Goal: Task Accomplishment & Management: Complete application form

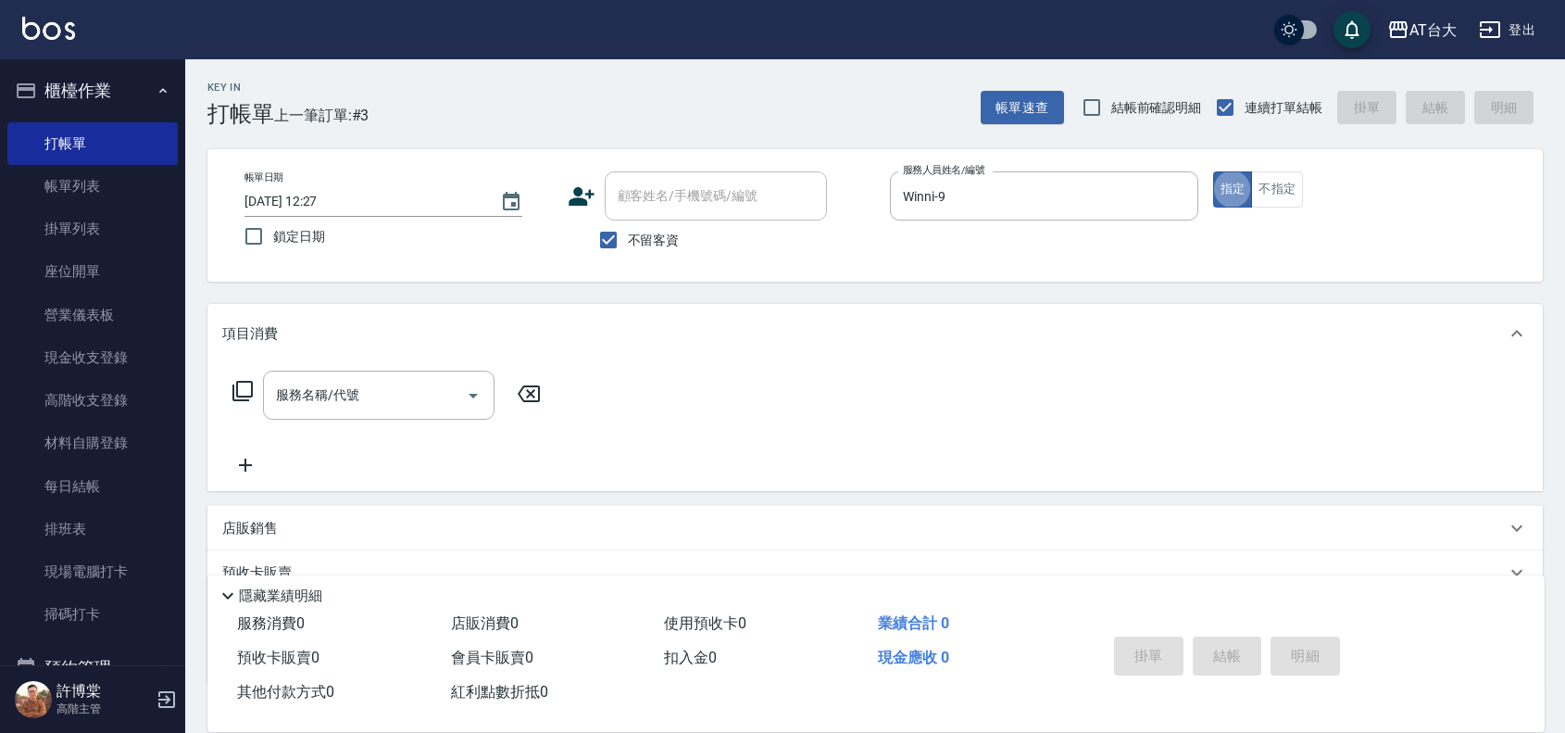
type button "true"
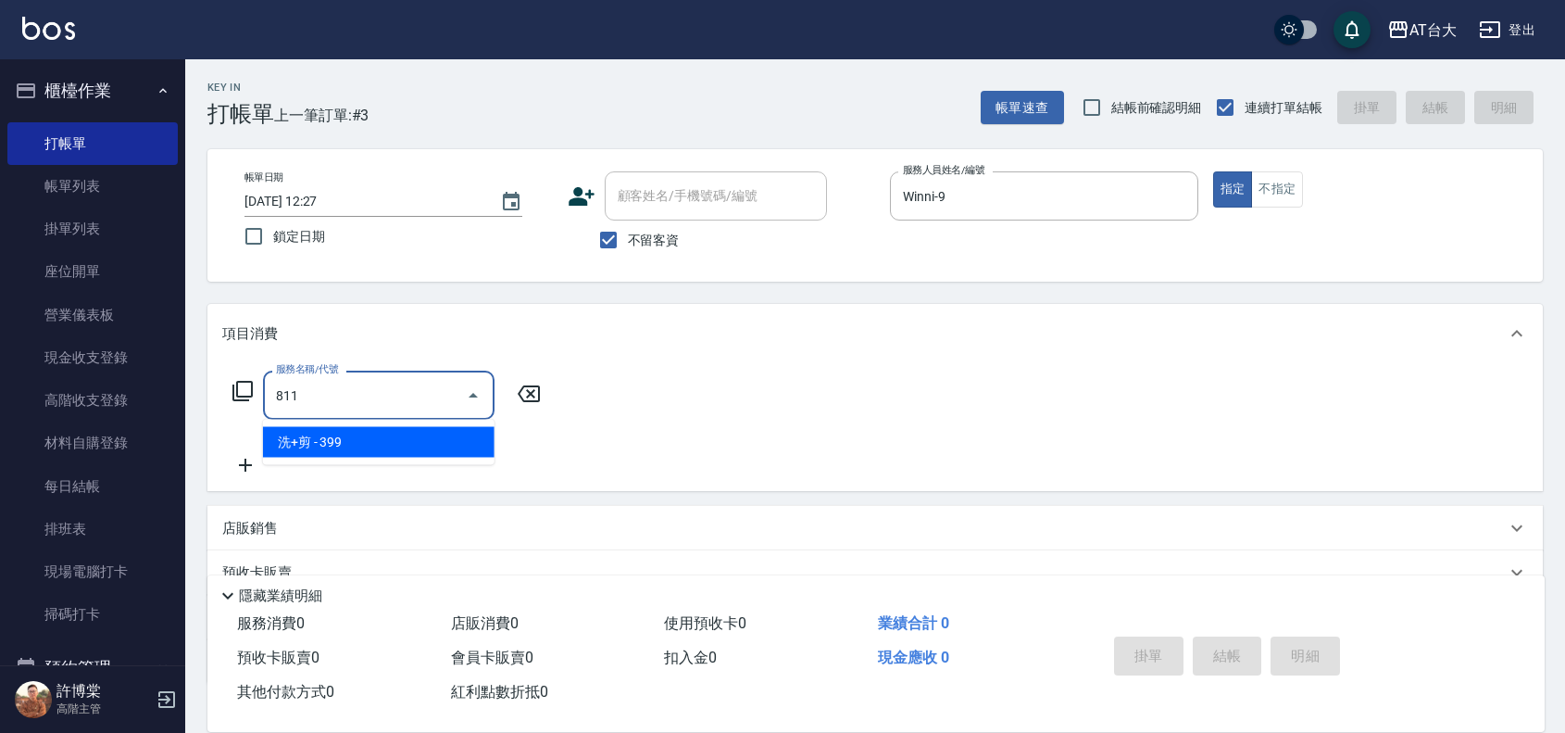
type input "洗+剪(811)"
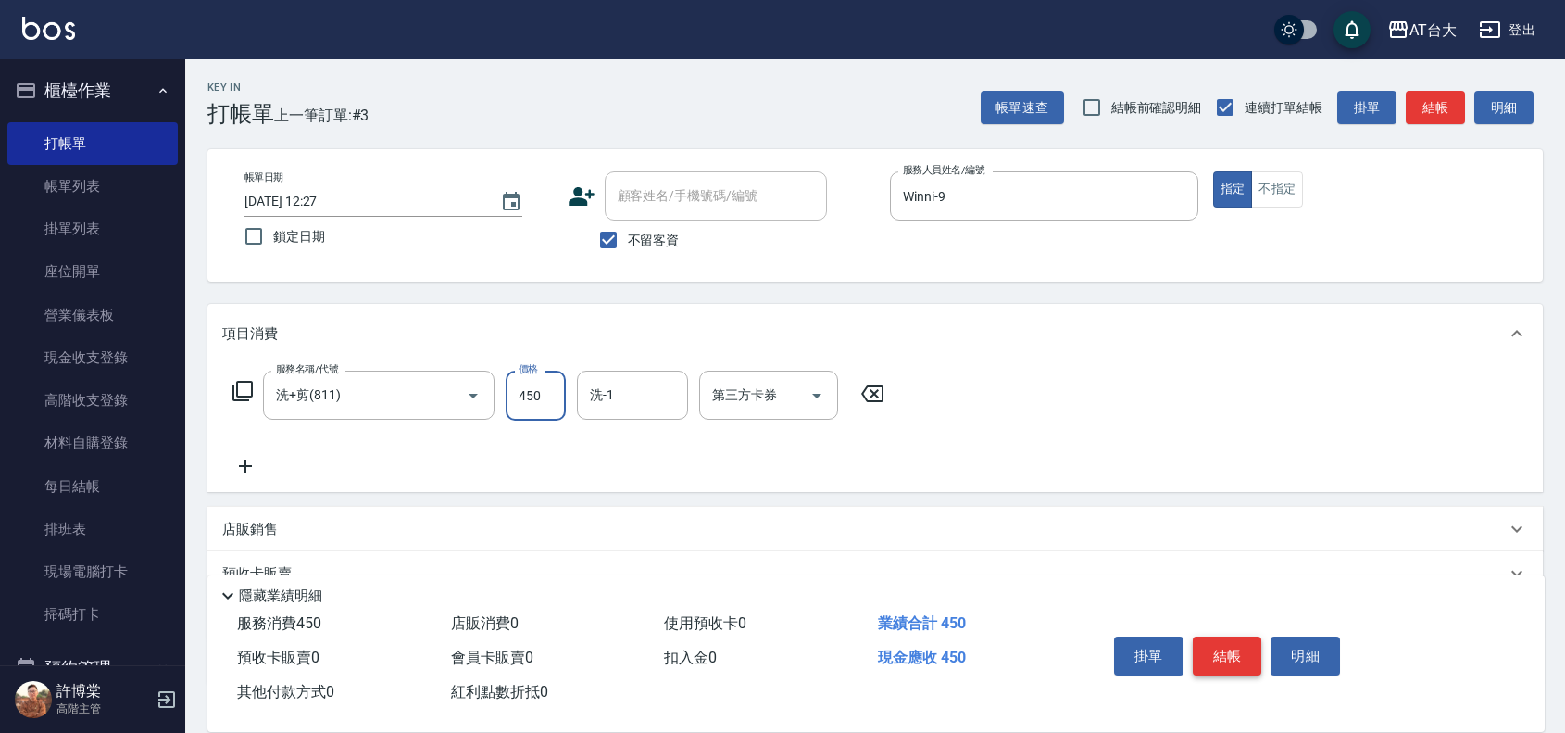
type input "450"
click at [1207, 648] on button "結帳" at bounding box center [1227, 655] width 69 height 39
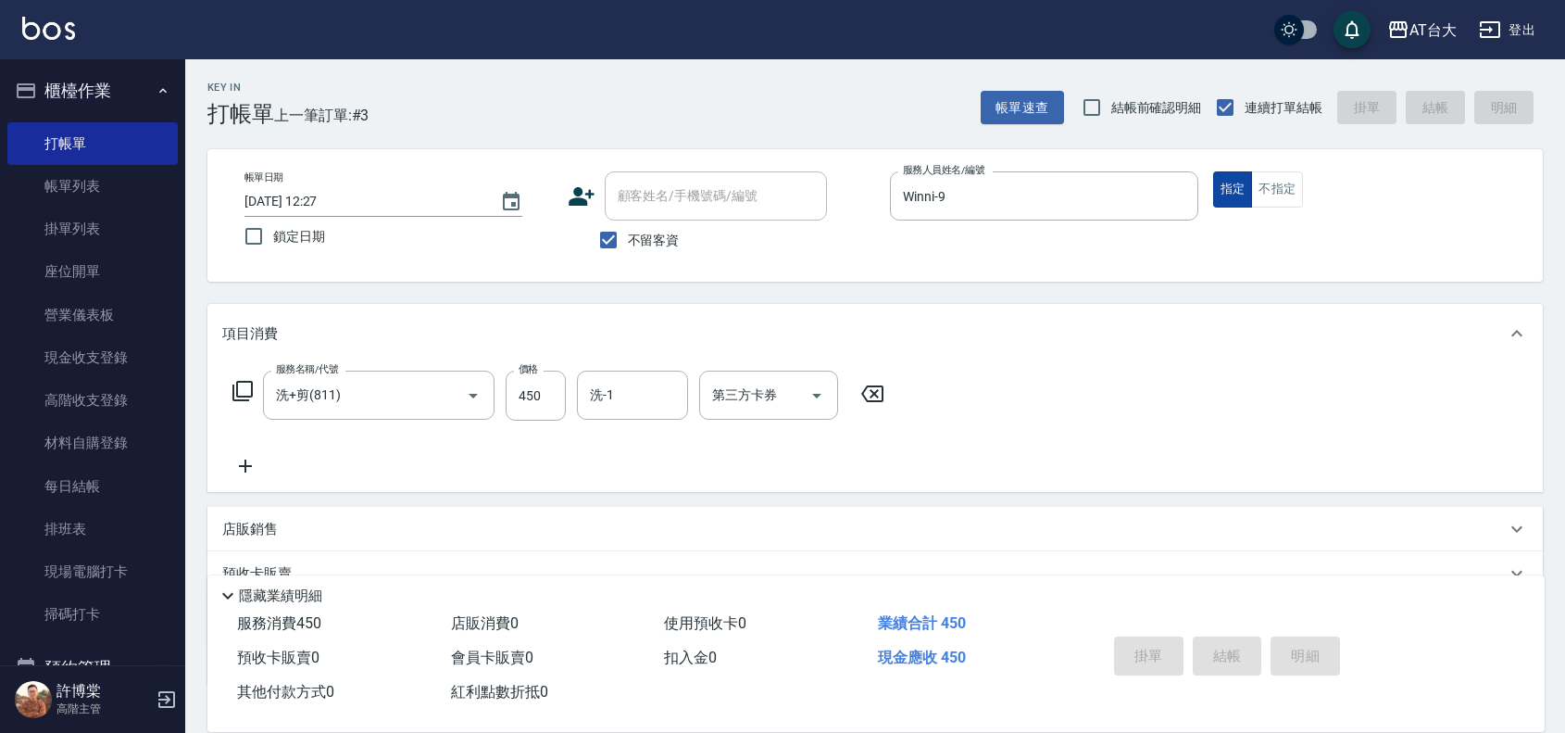
type input "[DATE] 13:06"
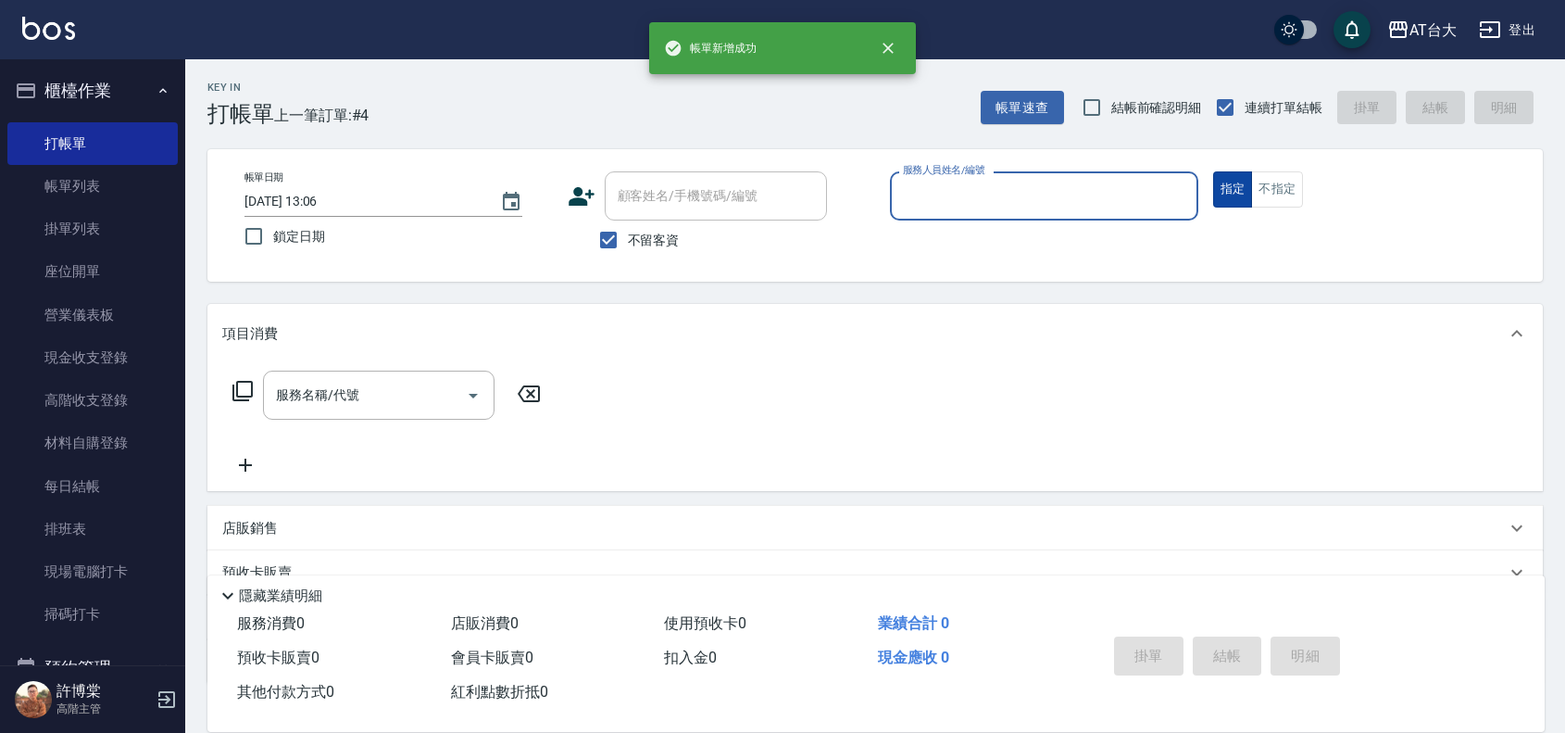
click at [1250, 190] on button "指定" at bounding box center [1233, 189] width 40 height 36
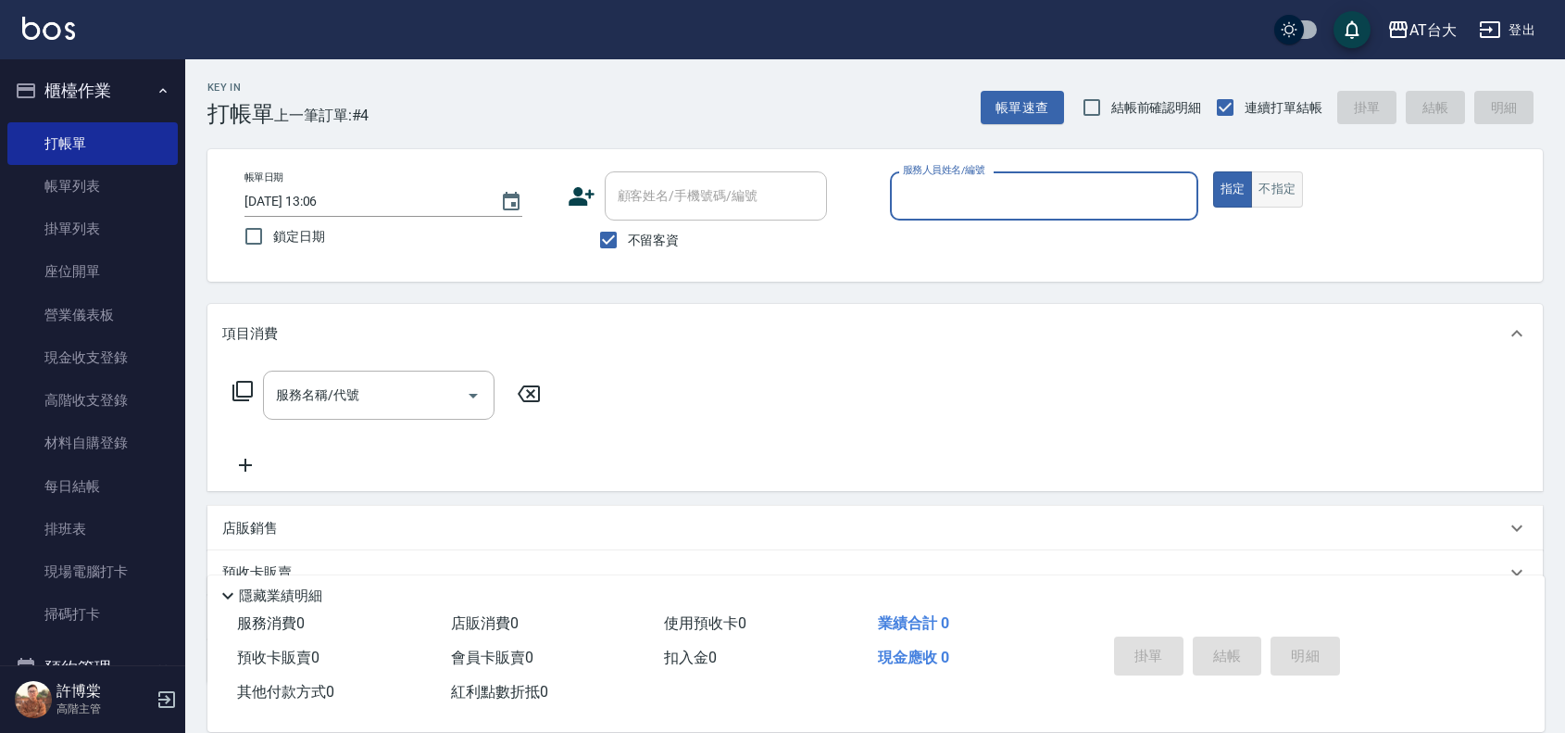
click at [1256, 194] on button "不指定" at bounding box center [1277, 189] width 52 height 36
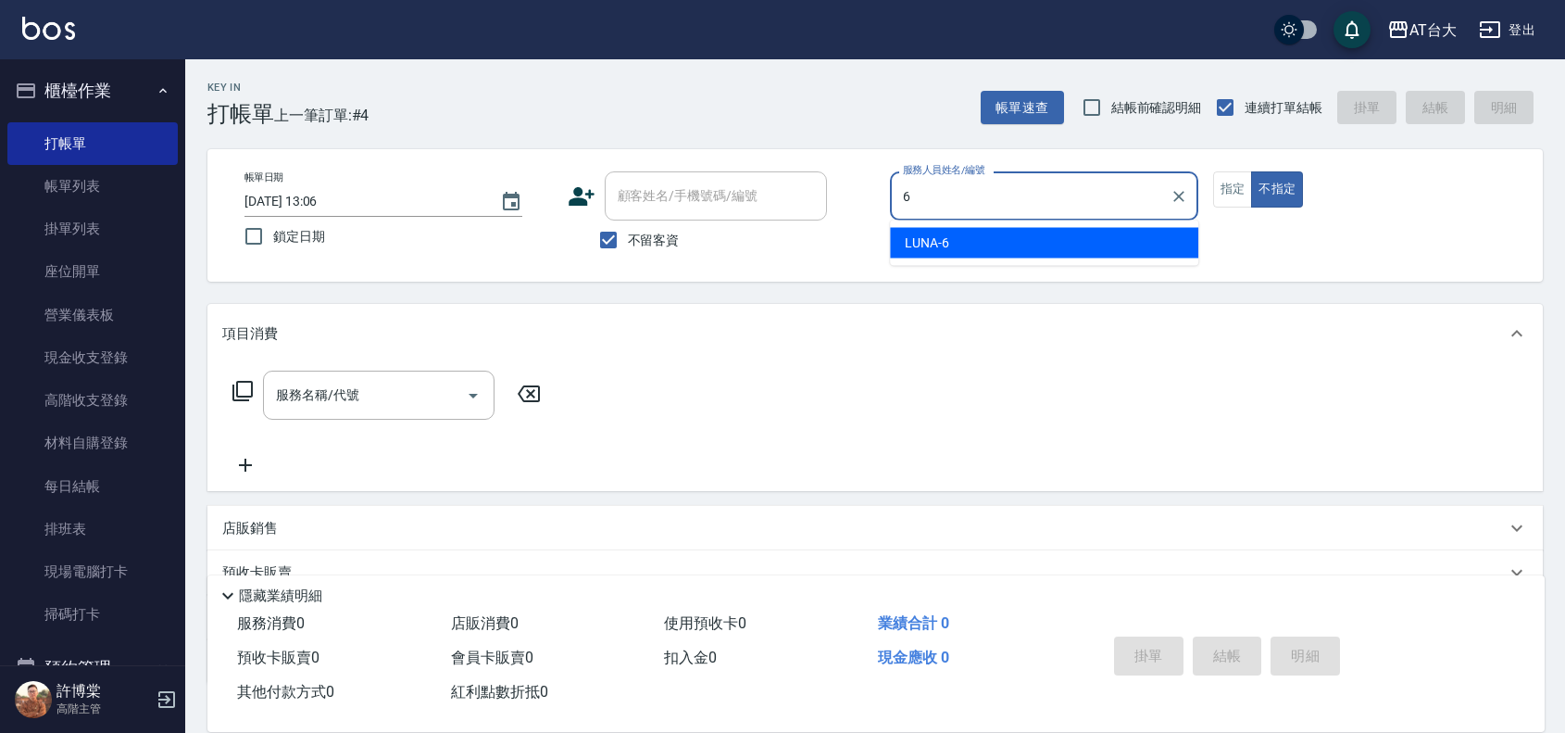
type input "LUNA-6"
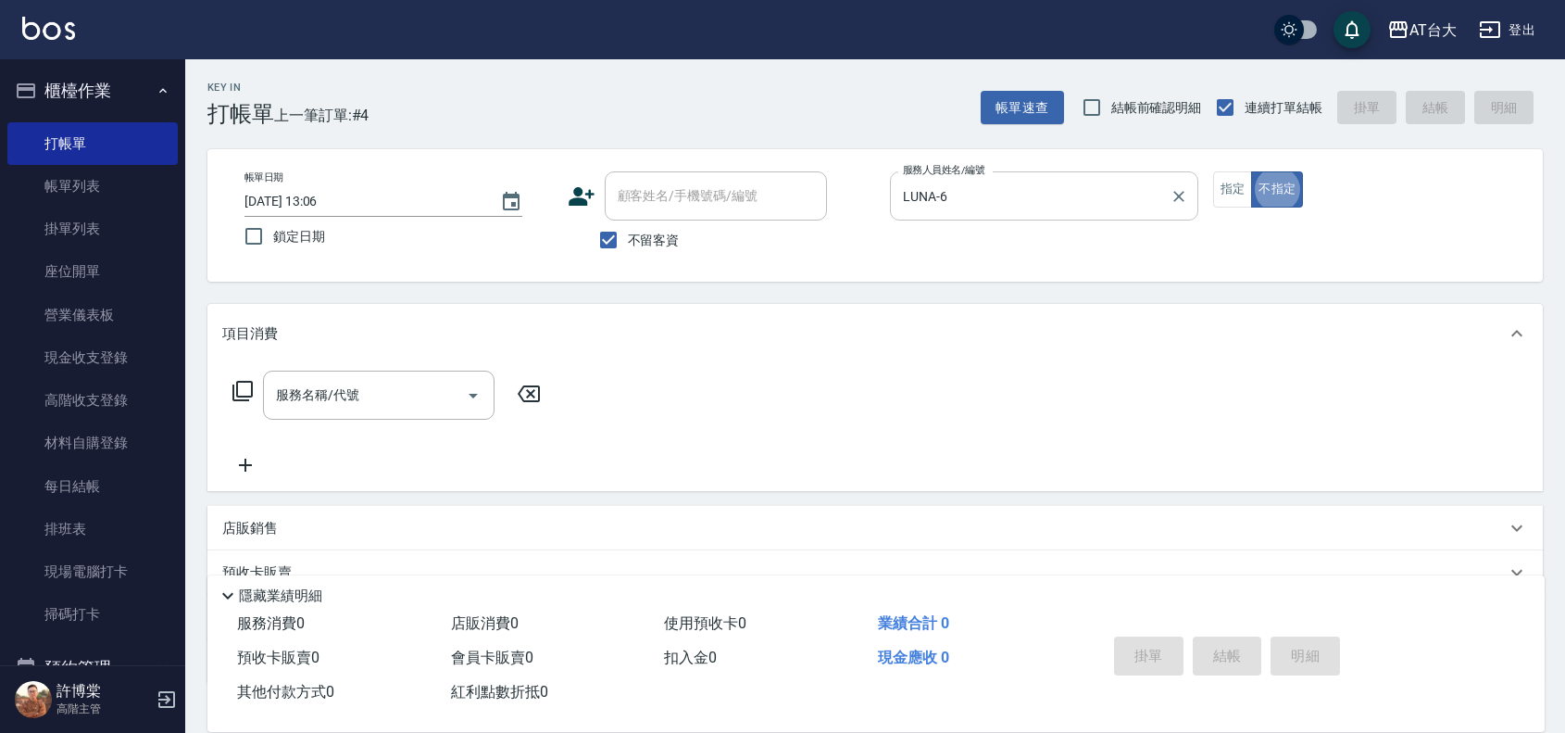
type button "false"
click at [1227, 197] on button "指定" at bounding box center [1233, 189] width 40 height 36
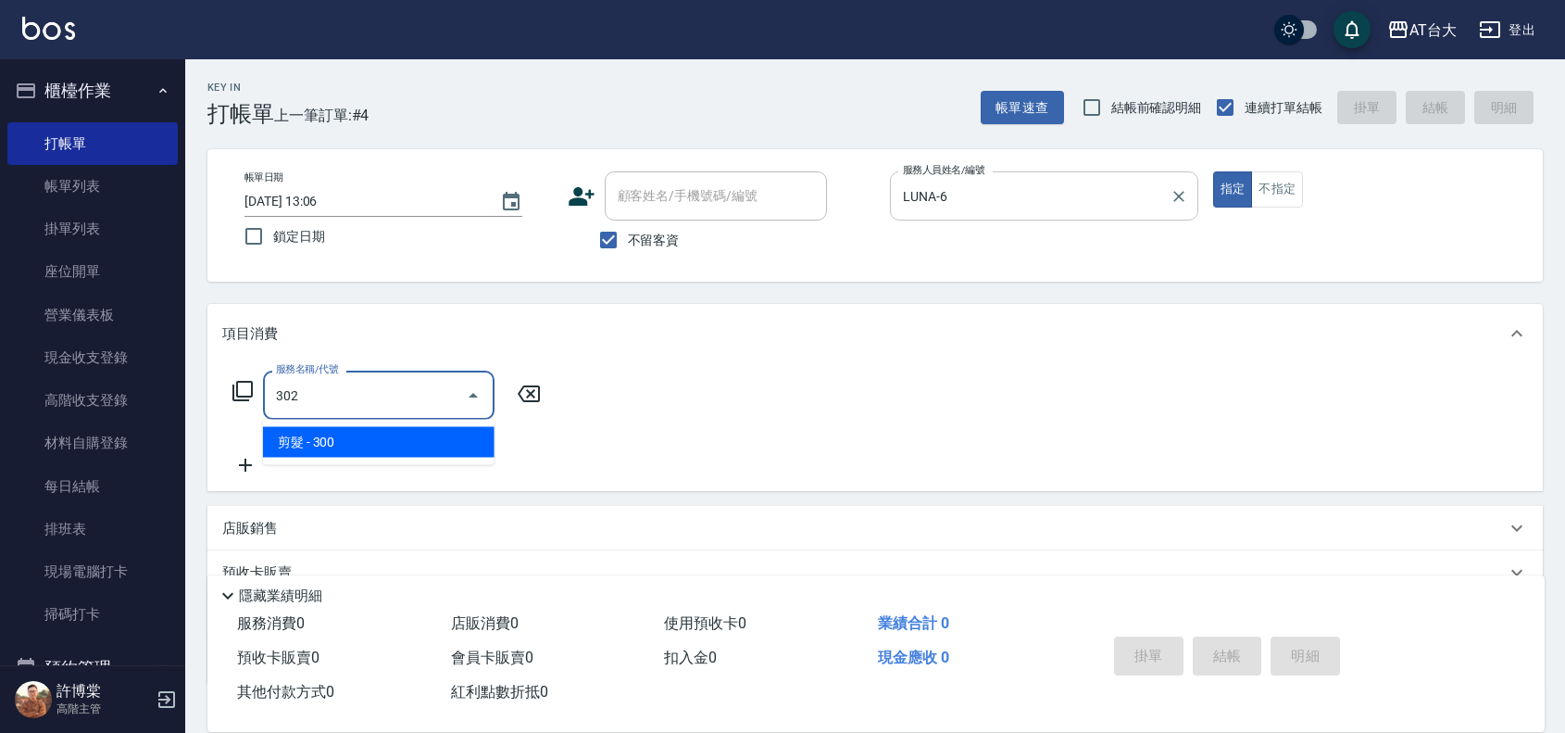
type input "剪髮(302)"
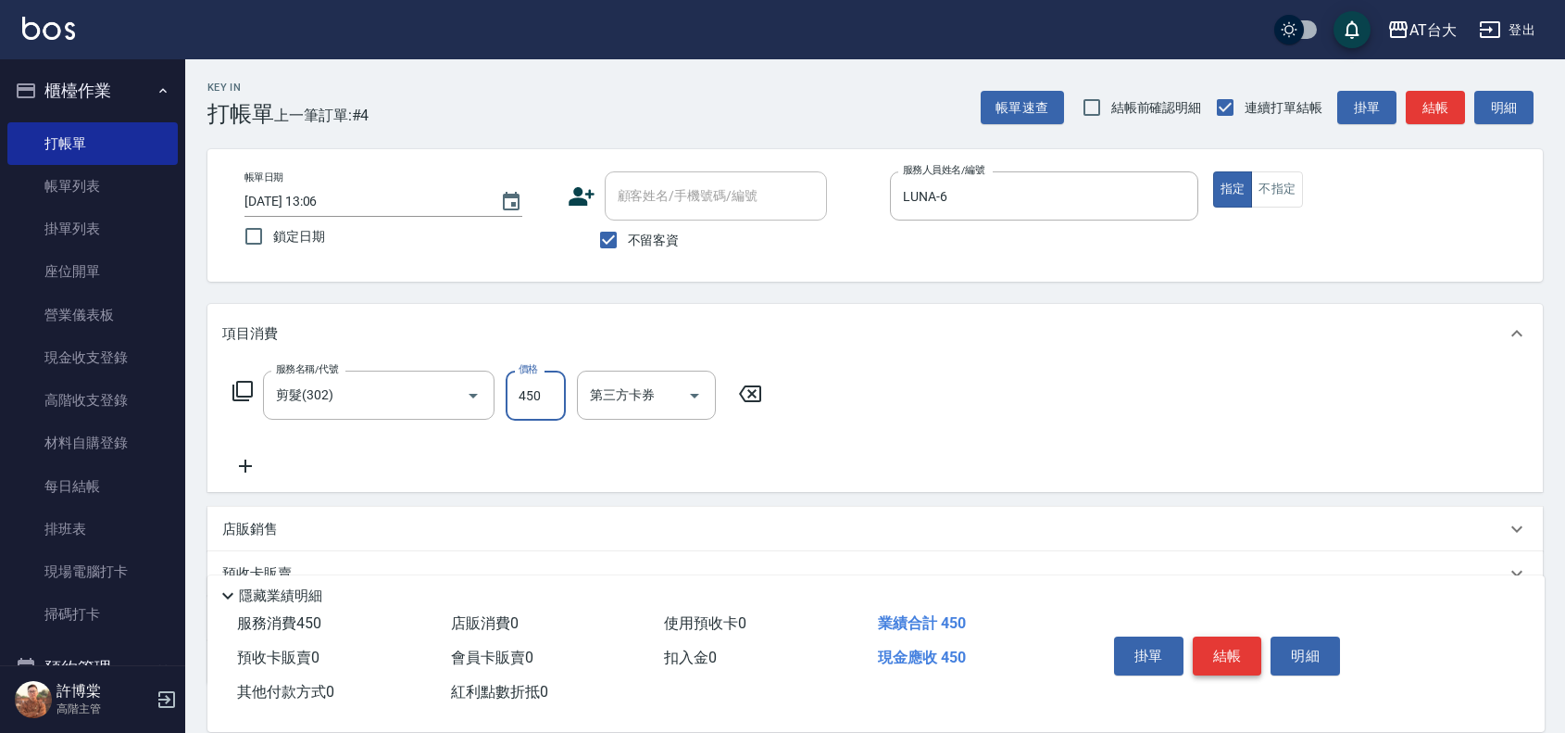
type input "450"
click at [1211, 642] on button "結帳" at bounding box center [1227, 655] width 69 height 39
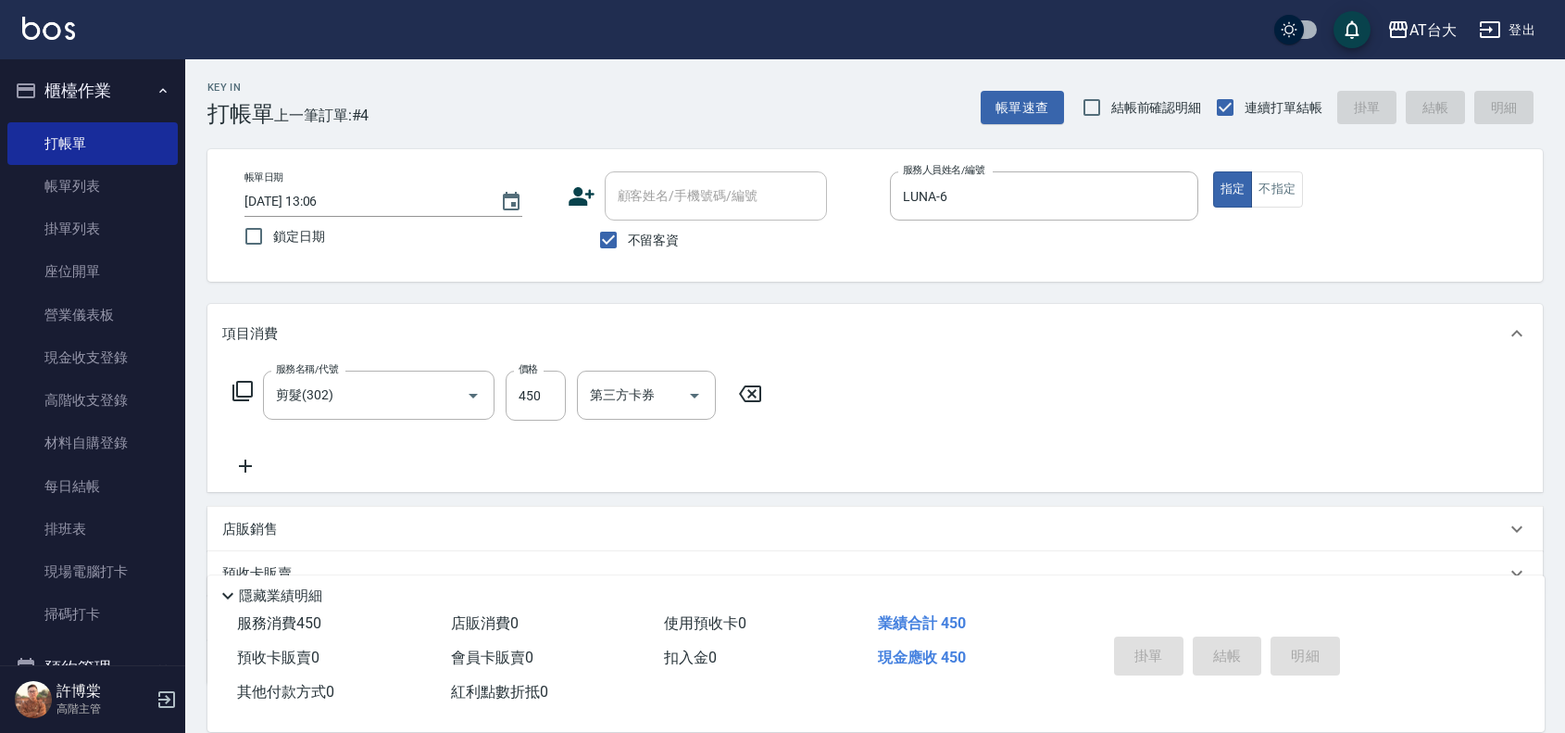
type input "[DATE] 13:08"
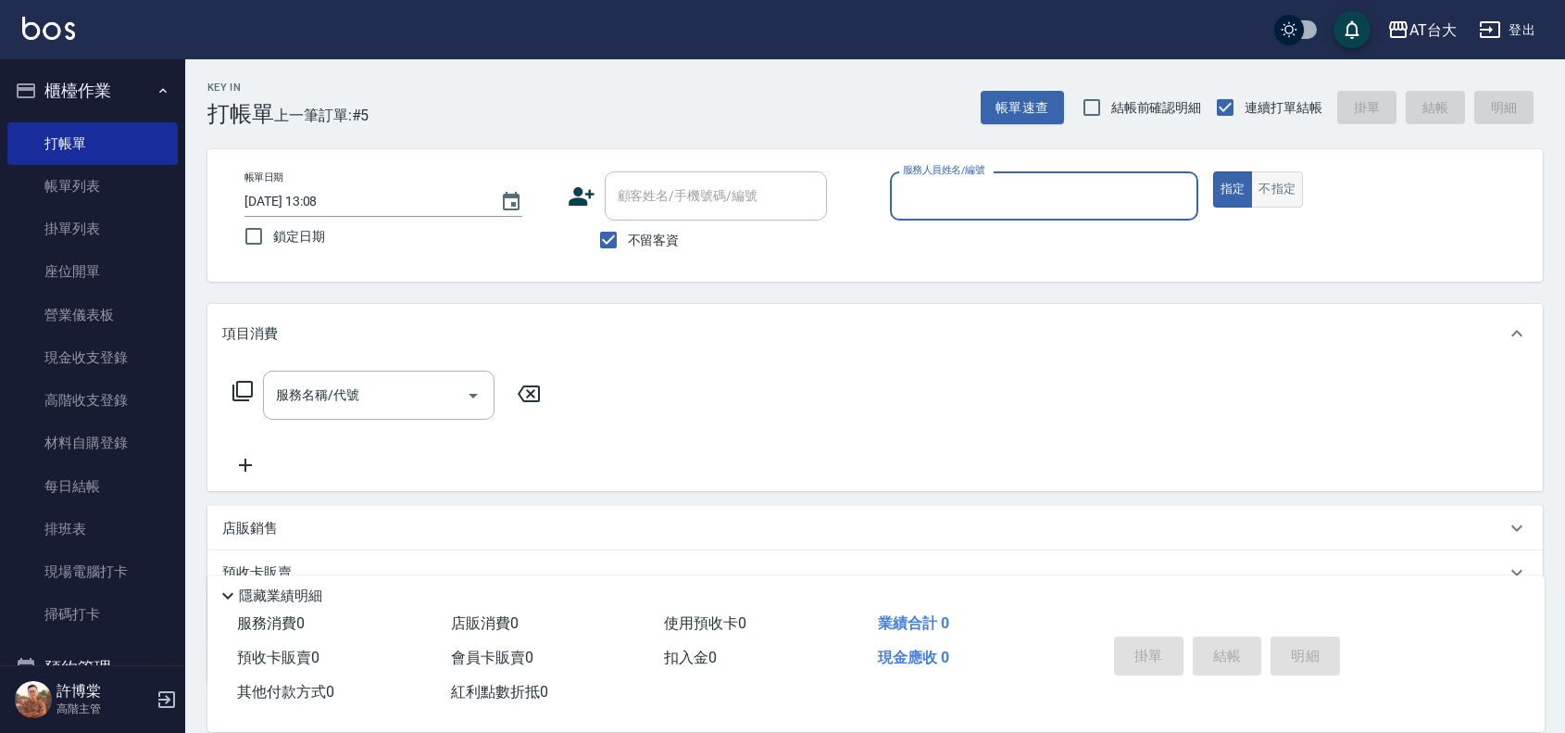
click at [1280, 195] on button "不指定" at bounding box center [1277, 189] width 52 height 36
click at [1062, 213] on div "服務人員姓名/編號" at bounding box center [1044, 195] width 308 height 49
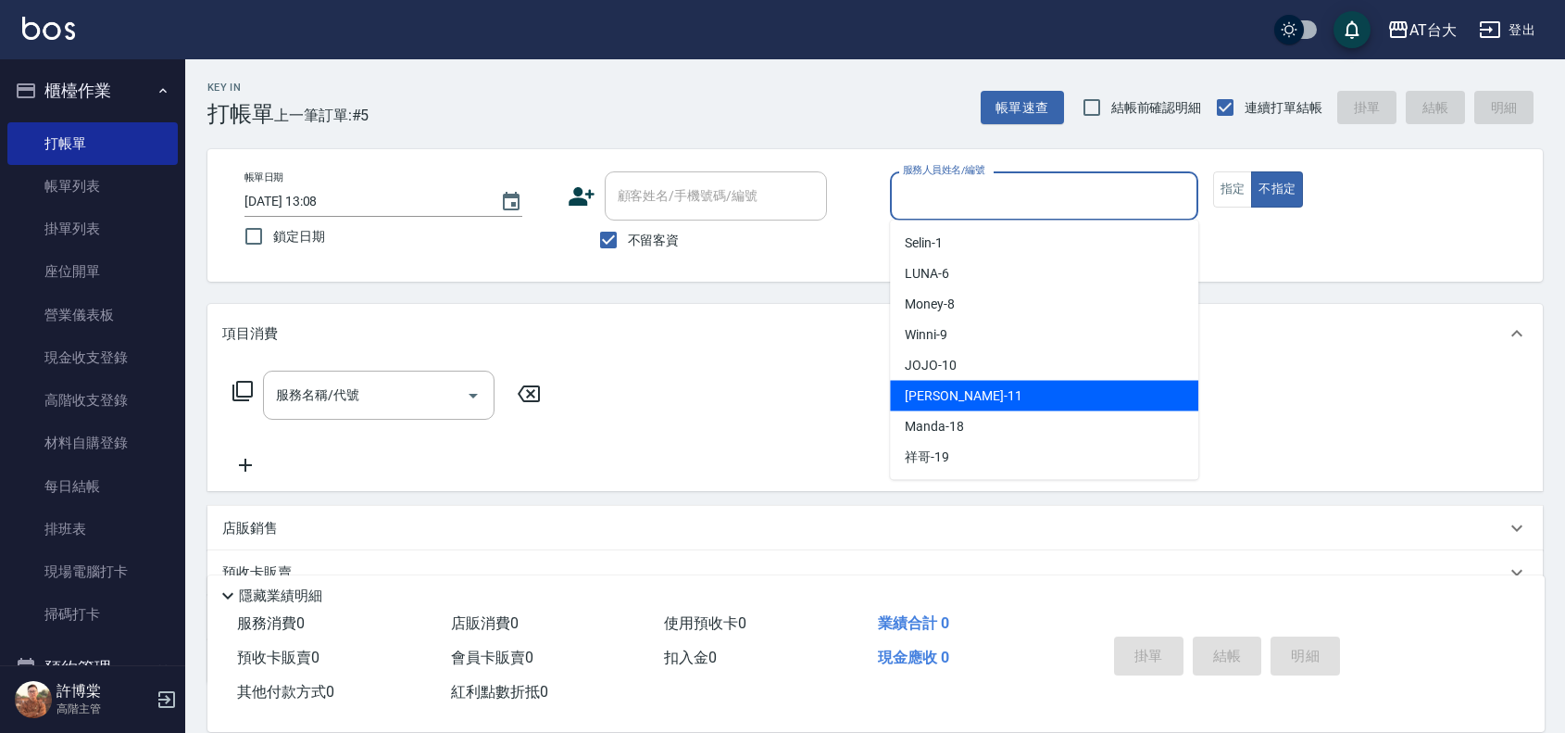
click at [1024, 387] on div "[PERSON_NAME] -11" at bounding box center [1044, 396] width 308 height 31
type input "[PERSON_NAME]-11"
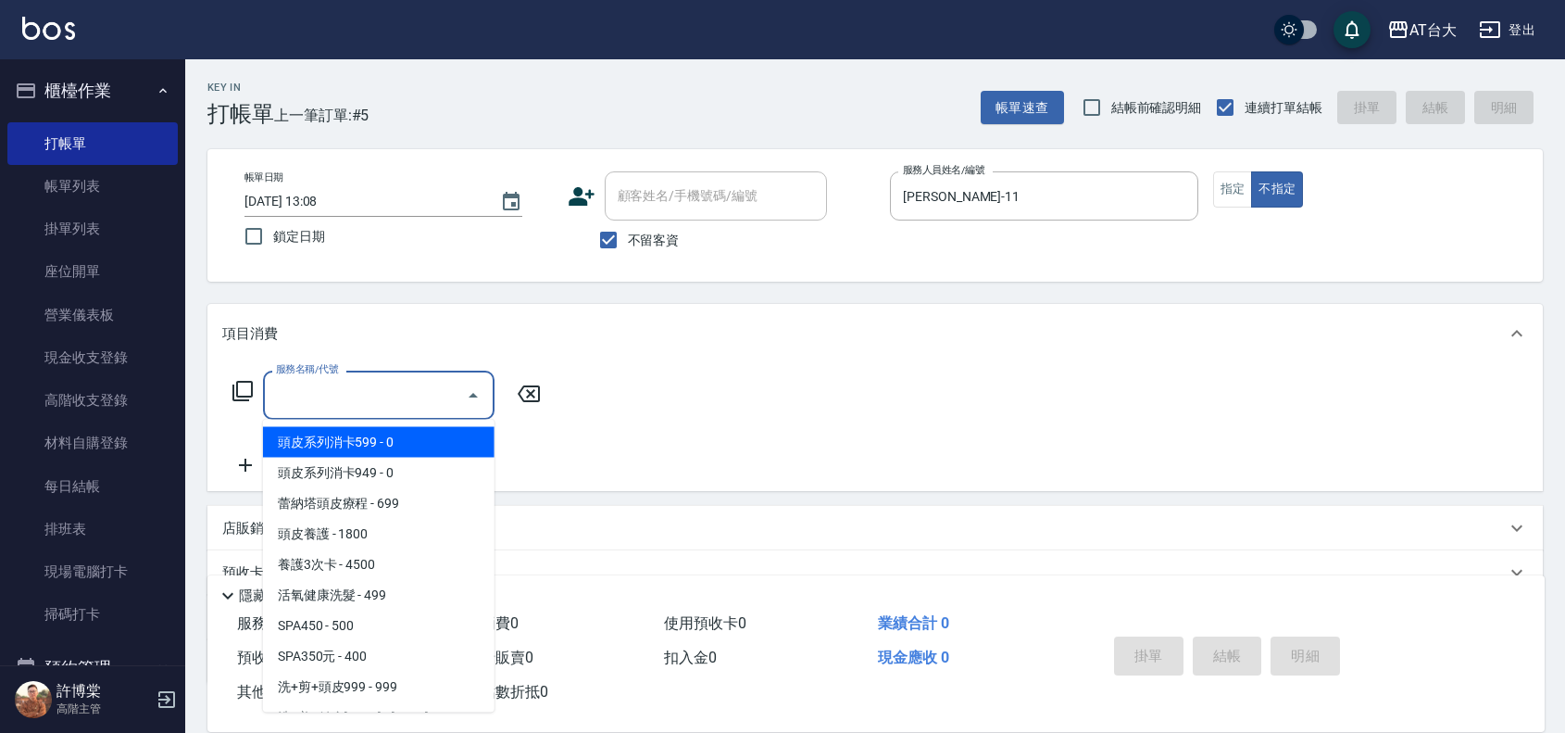
click at [432, 395] on input "服務名稱/代號" at bounding box center [364, 395] width 187 height 32
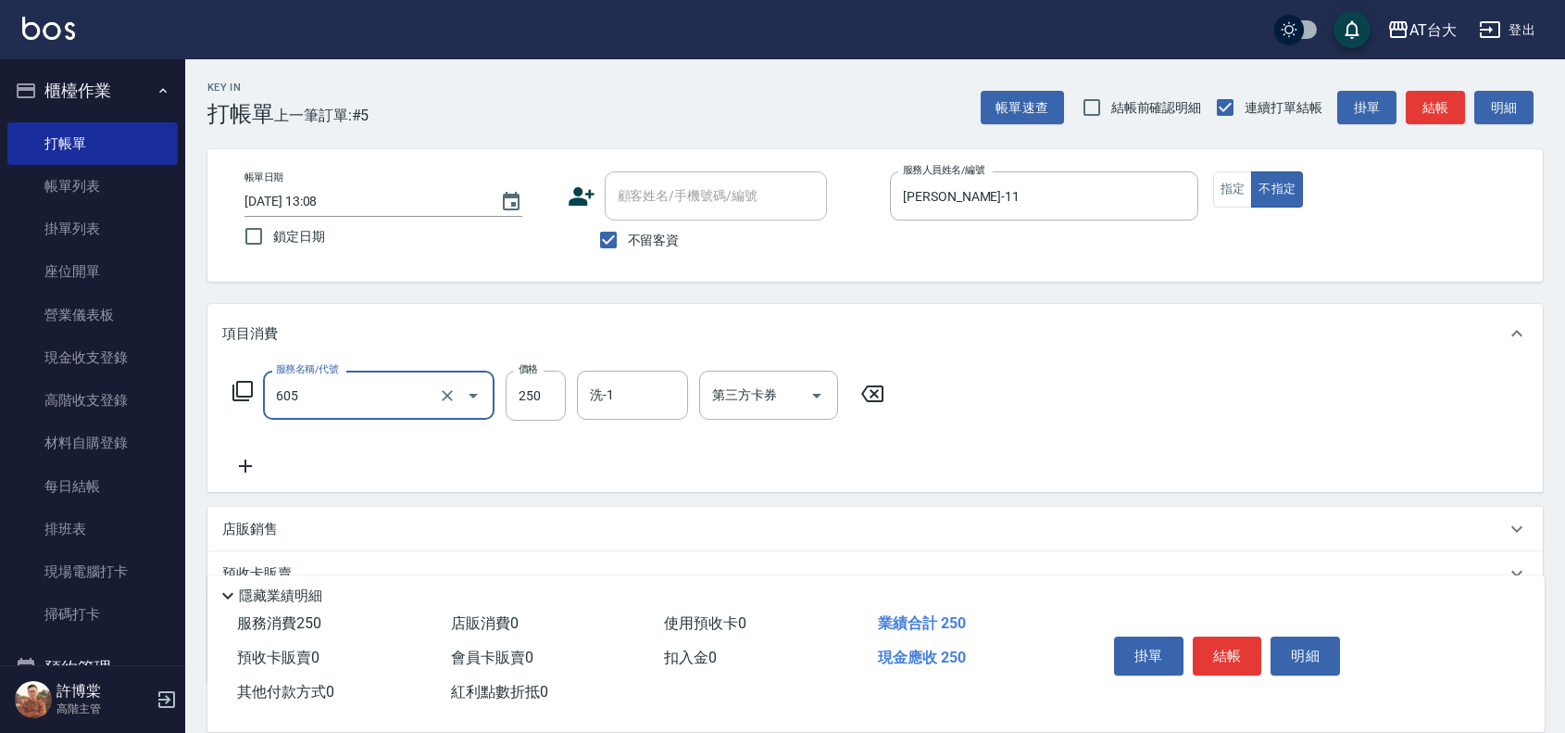
type input "洗髮 (女)(605)"
type input "450"
click at [1236, 655] on button "結帳" at bounding box center [1227, 655] width 69 height 39
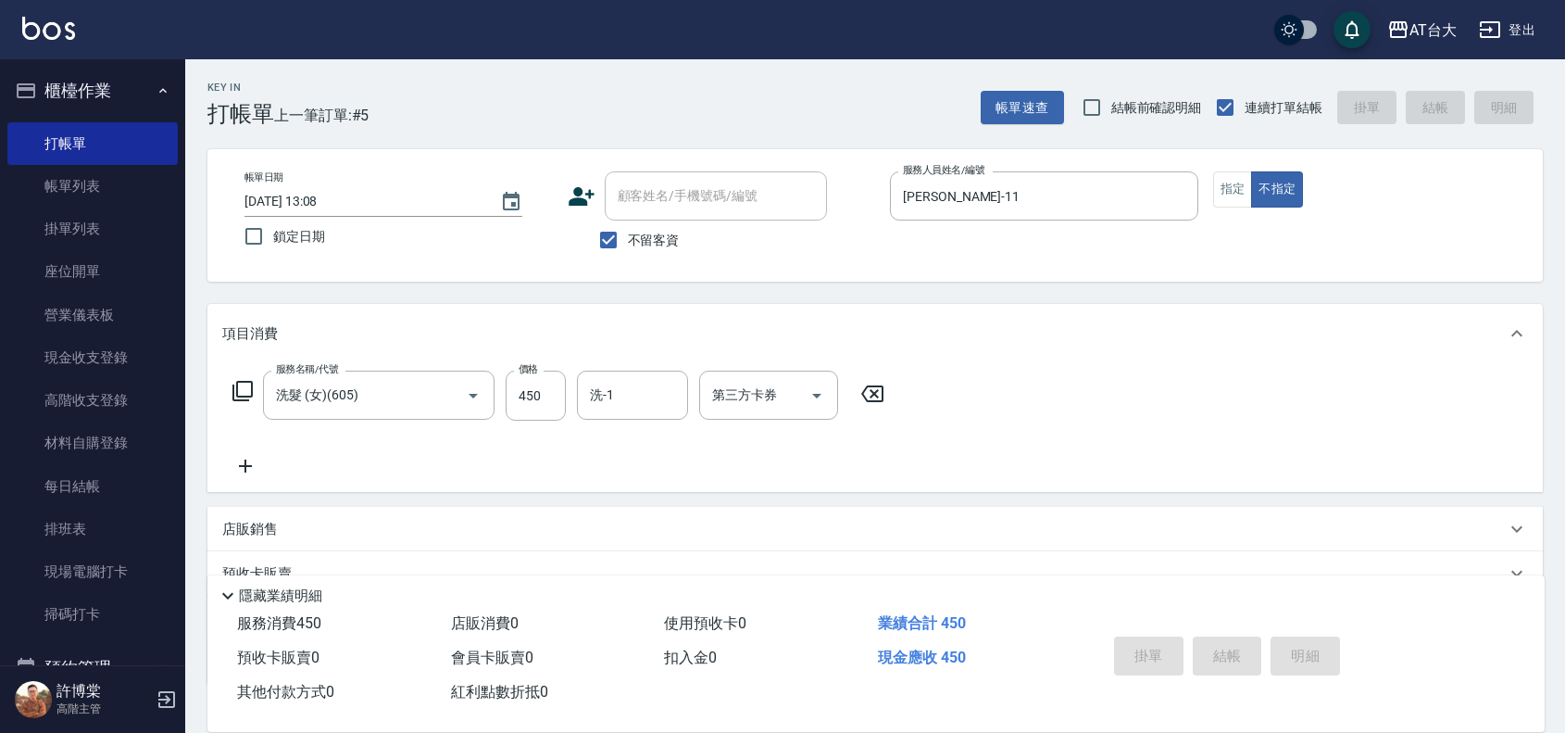
type input "[DATE] 13:24"
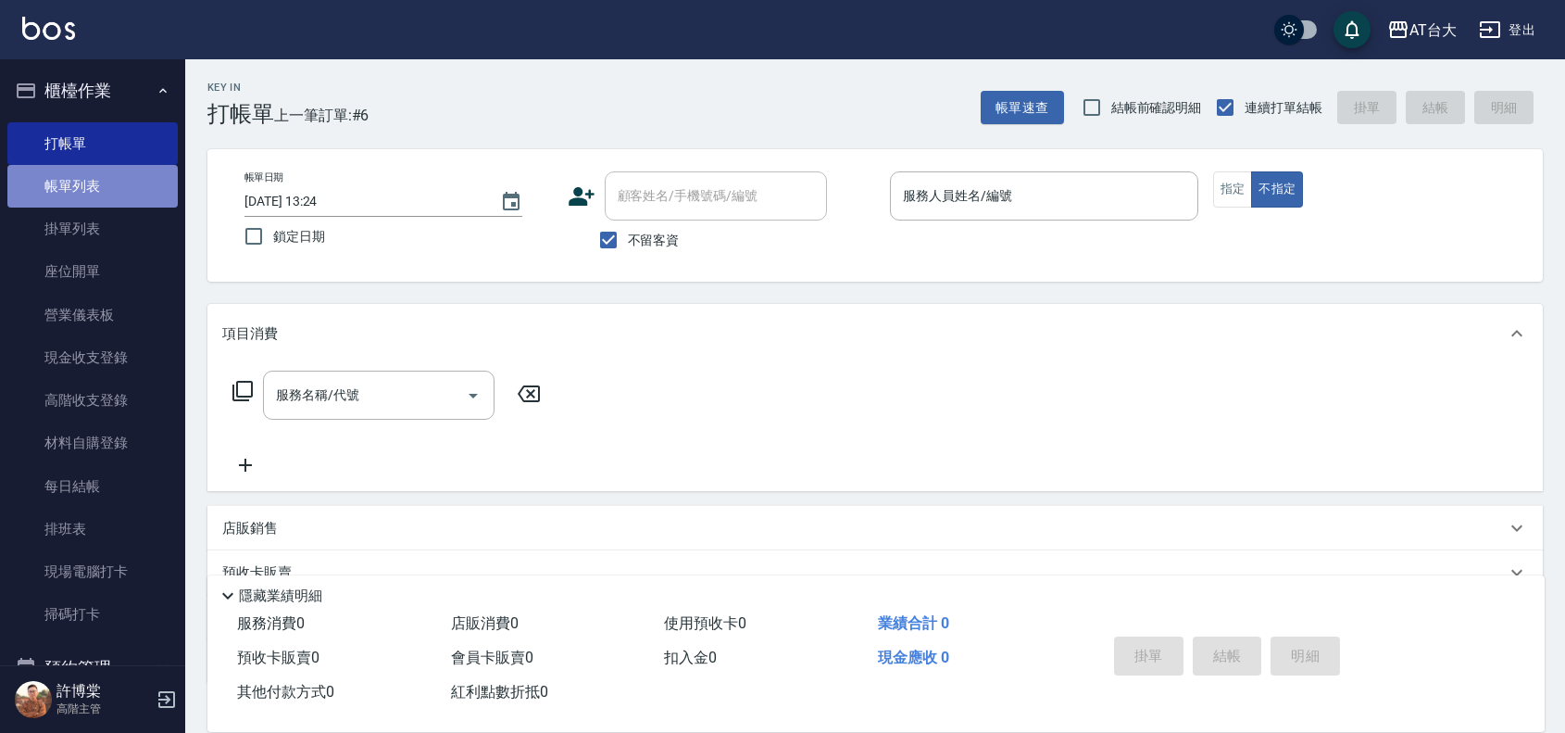
click at [103, 188] on link "帳單列表" at bounding box center [92, 186] width 170 height 43
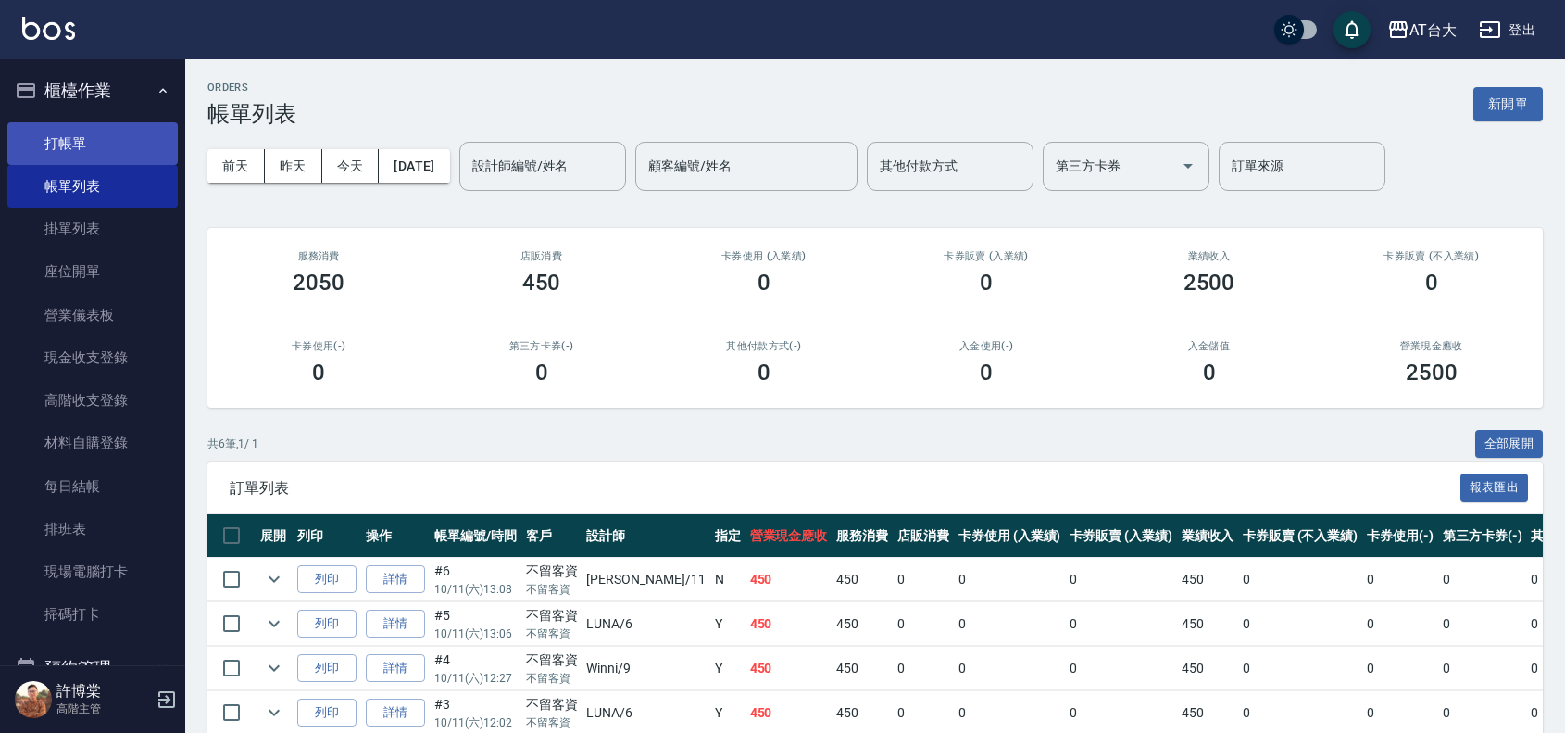
click at [69, 137] on link "打帳單" at bounding box center [92, 143] width 170 height 43
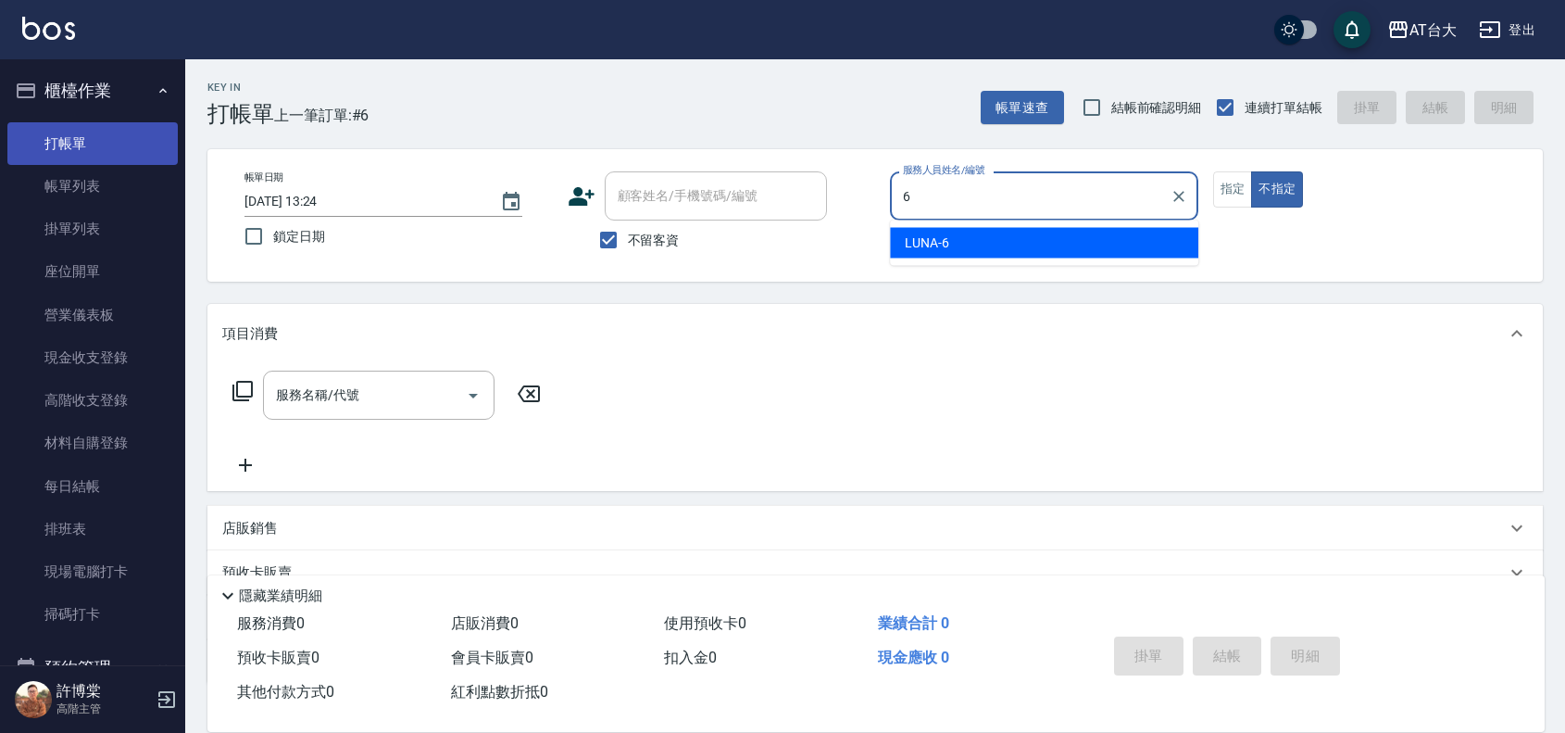
type input "LUNA-6"
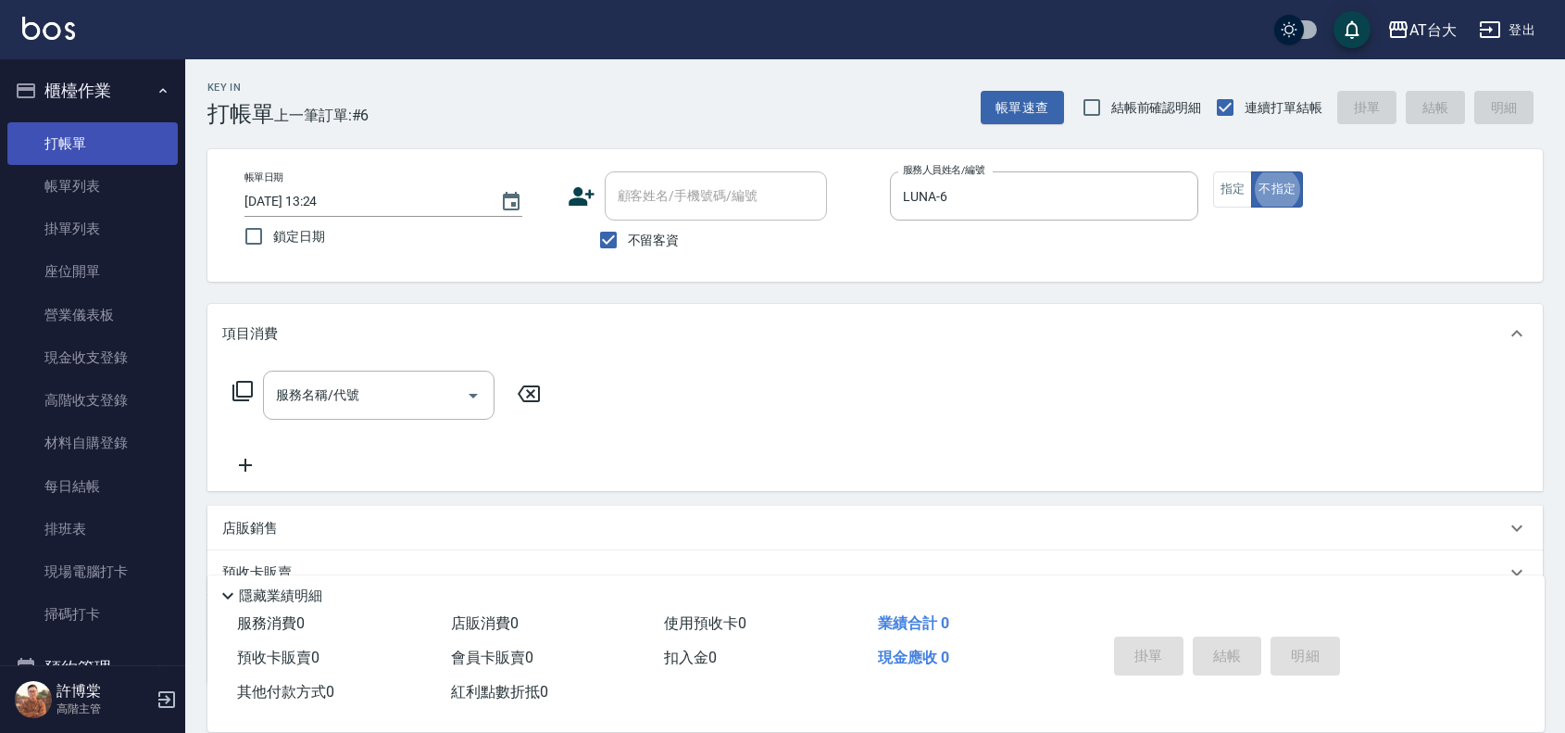
type button "false"
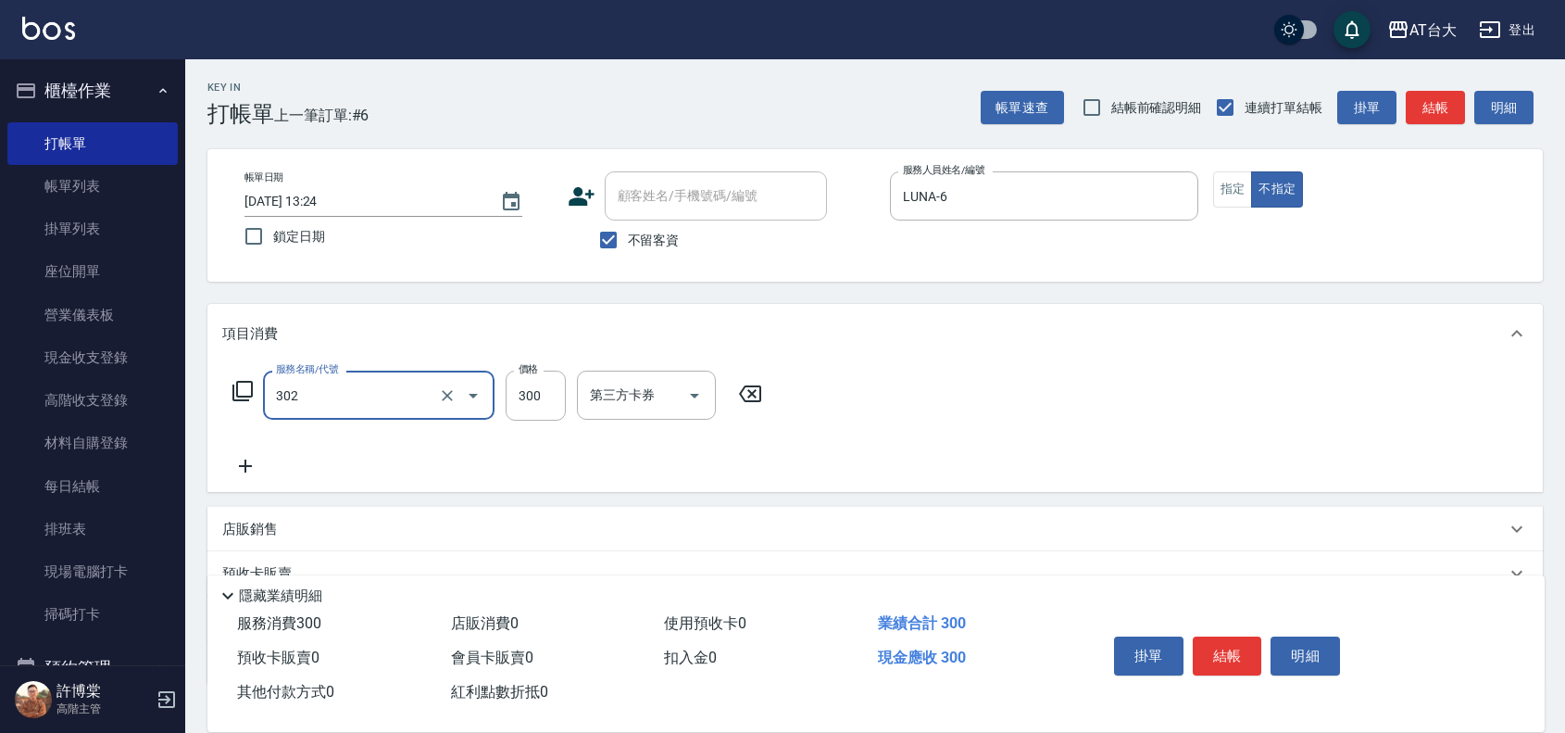
type input "剪髮(302)"
type input "450"
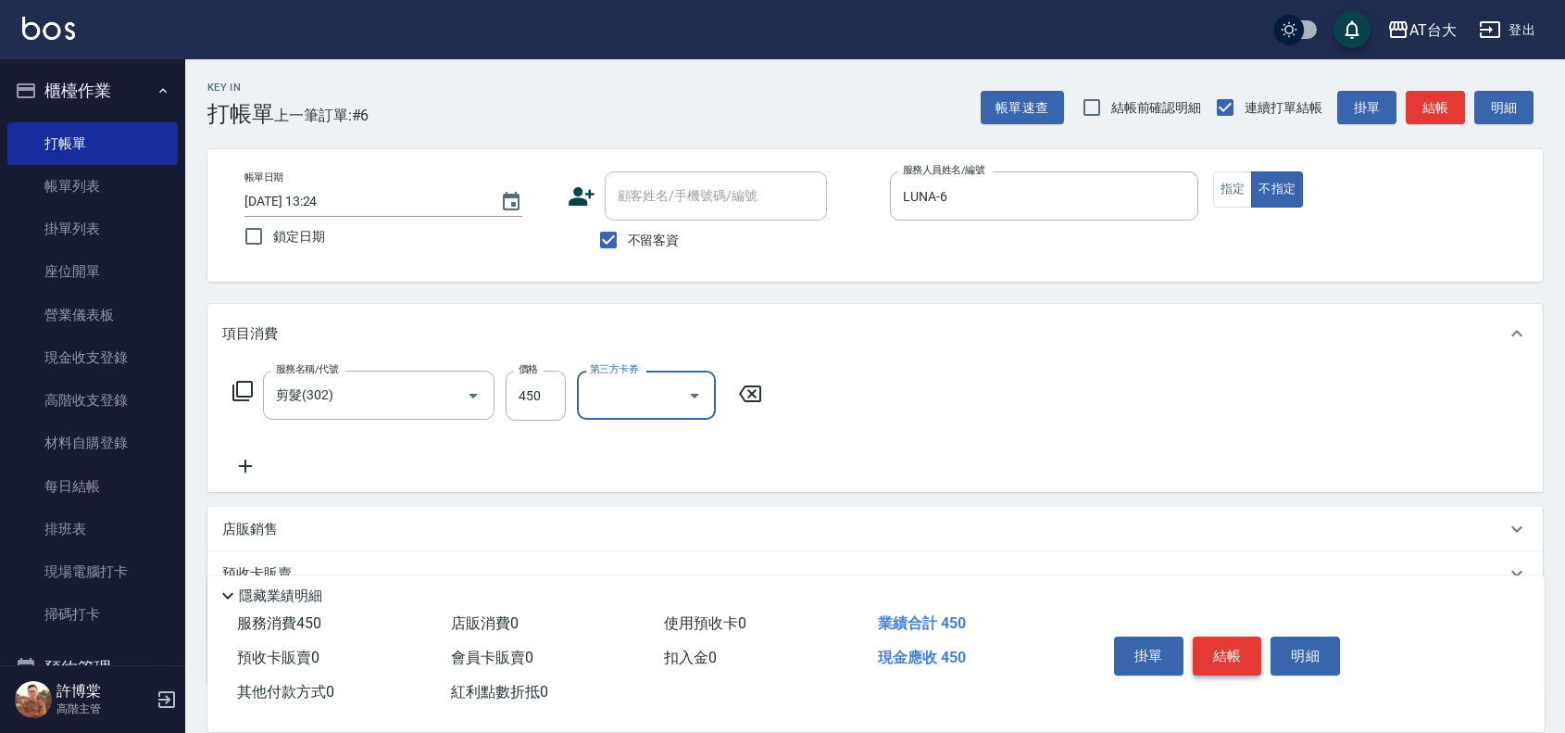
click at [1242, 636] on button "結帳" at bounding box center [1227, 655] width 69 height 39
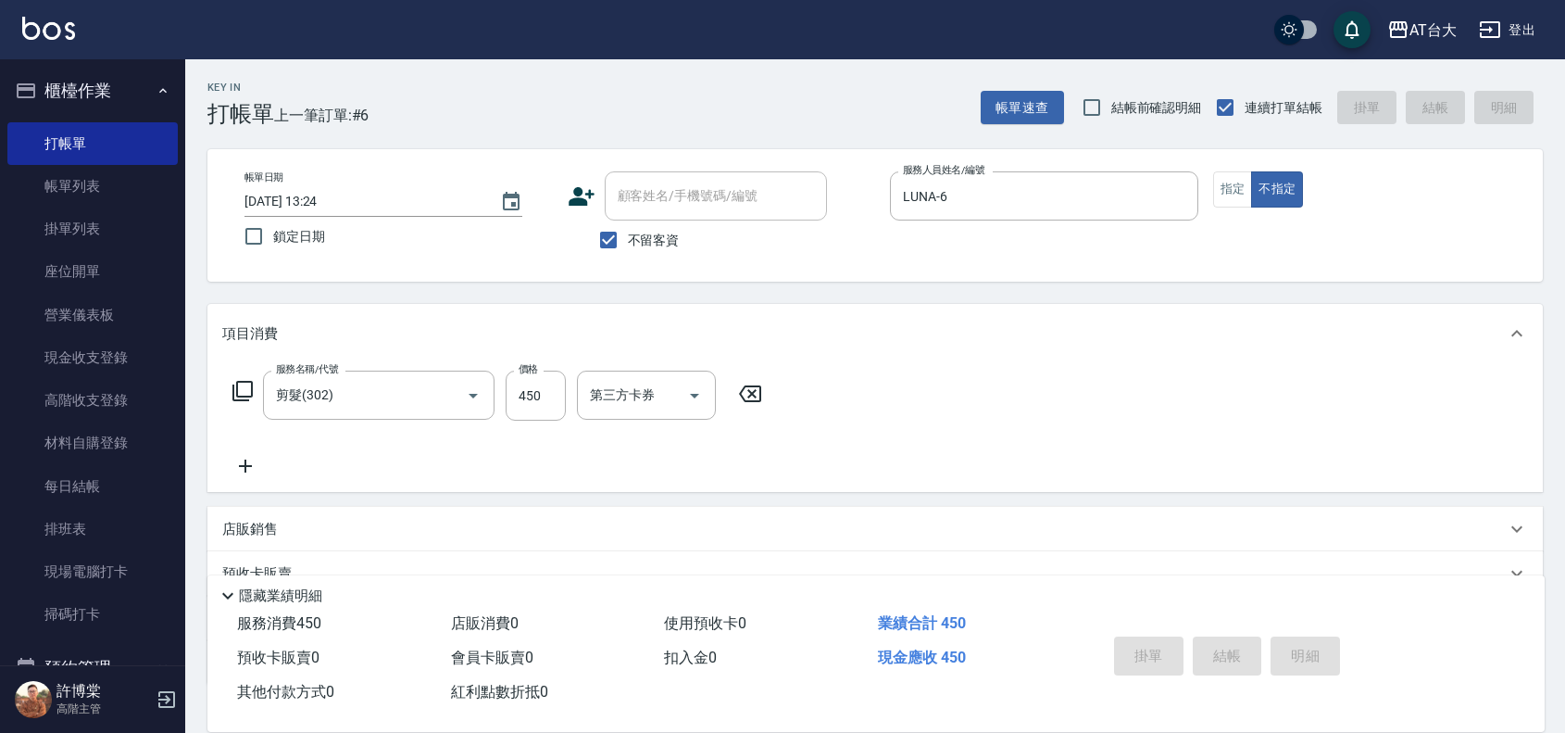
type input "[DATE] 13:39"
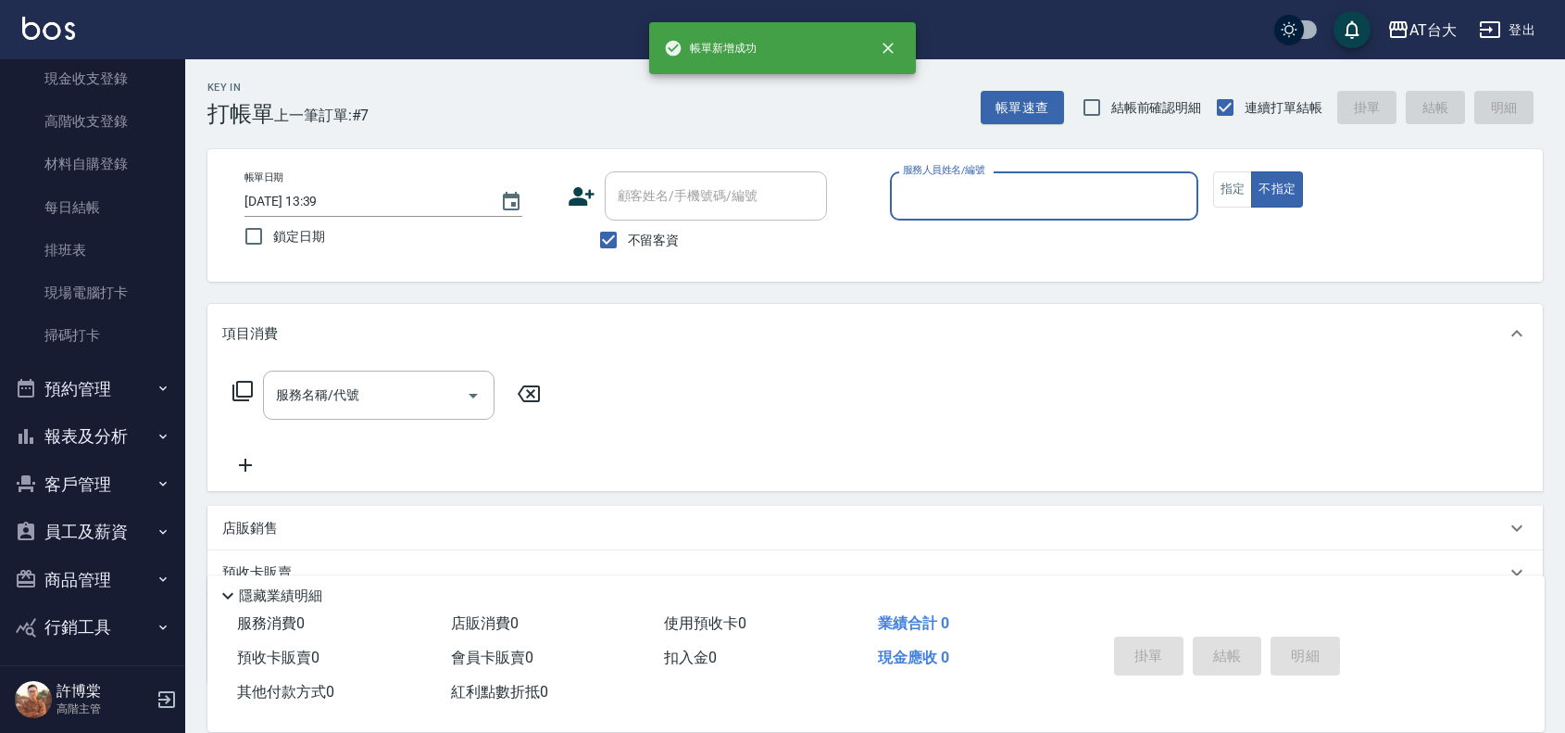
scroll to position [334, 0]
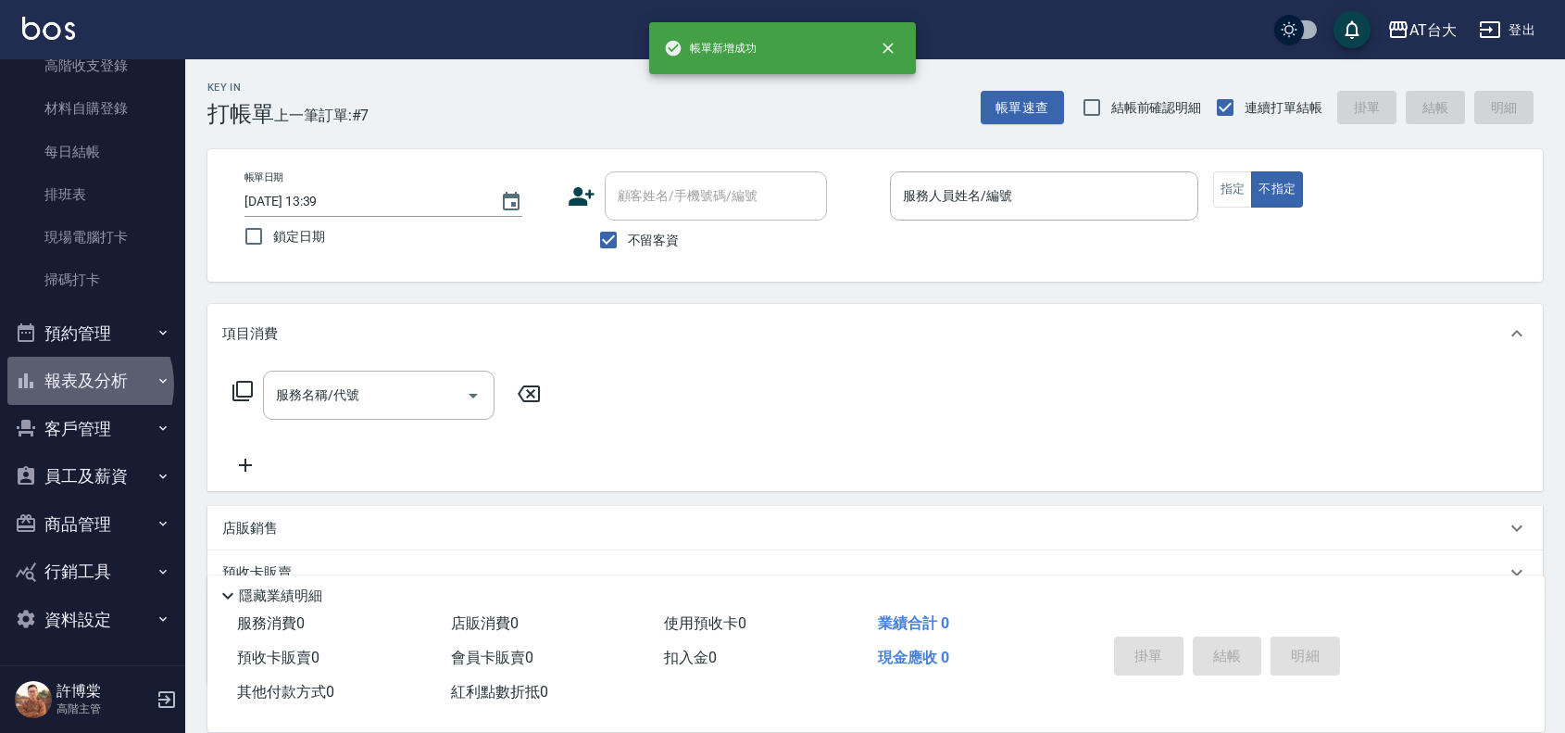
click at [80, 384] on button "報表及分析" at bounding box center [92, 381] width 170 height 48
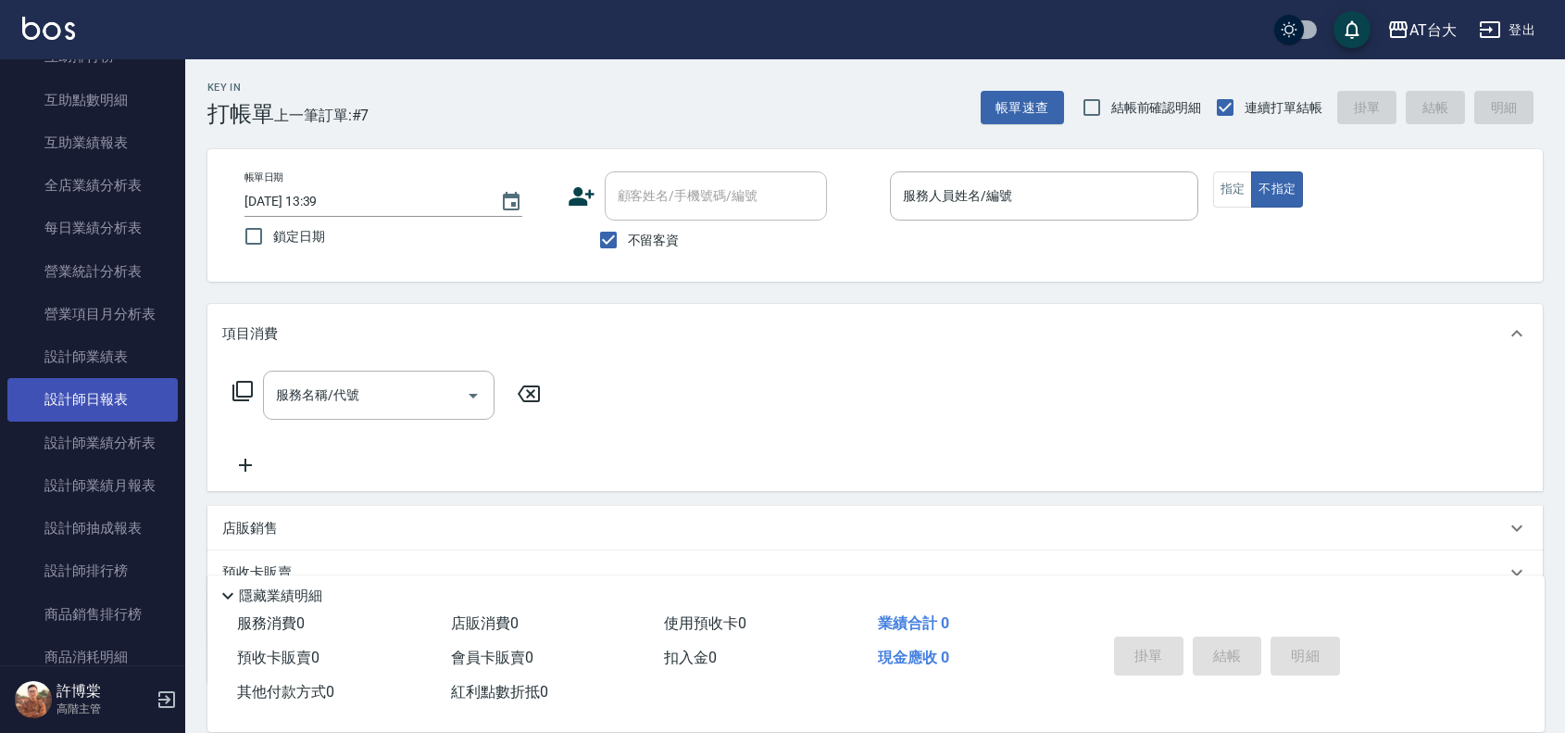
scroll to position [1029, 0]
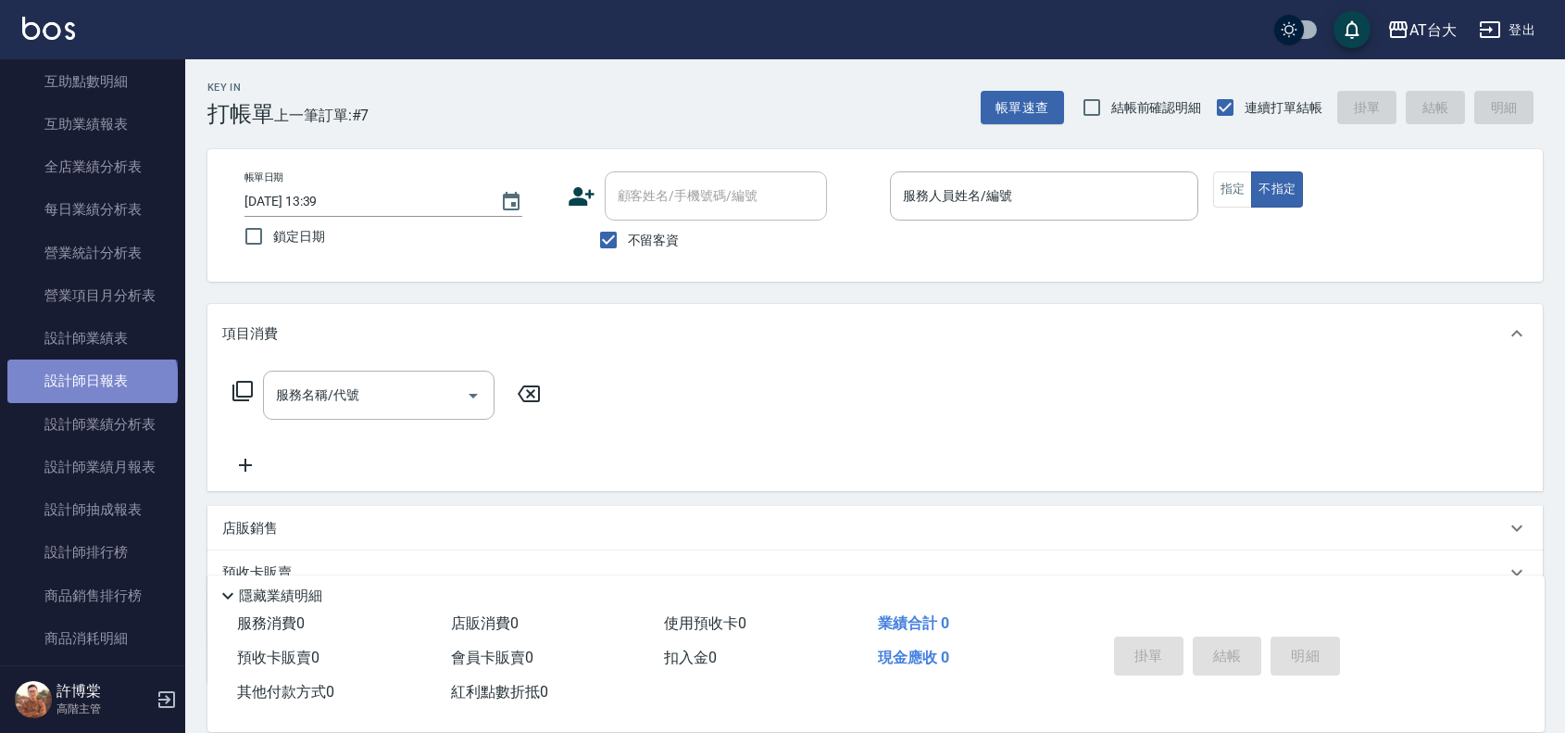
click at [91, 383] on link "設計師日報表" at bounding box center [92, 380] width 170 height 43
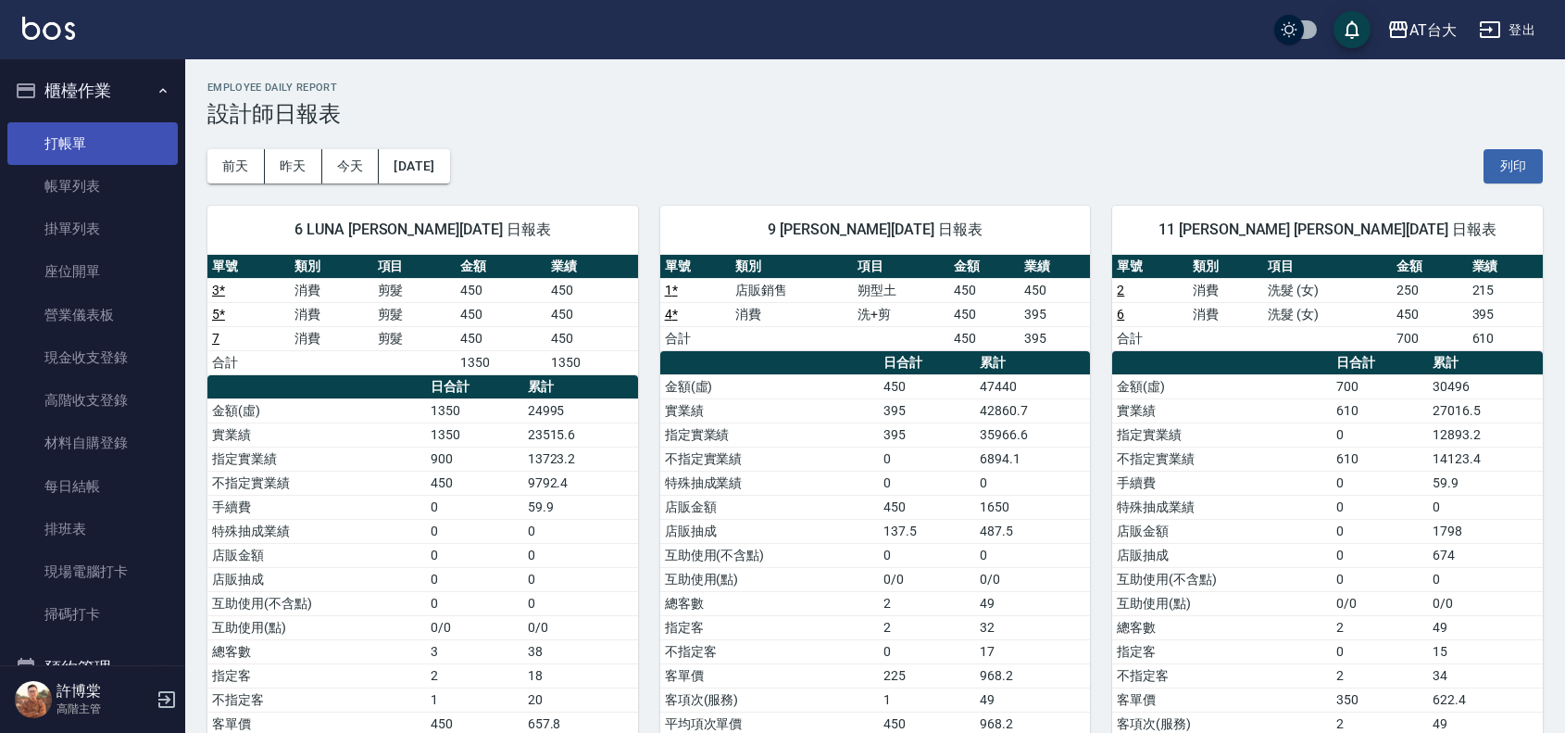
click at [89, 140] on link "打帳單" at bounding box center [92, 143] width 170 height 43
